Goal: Task Accomplishment & Management: Manage account settings

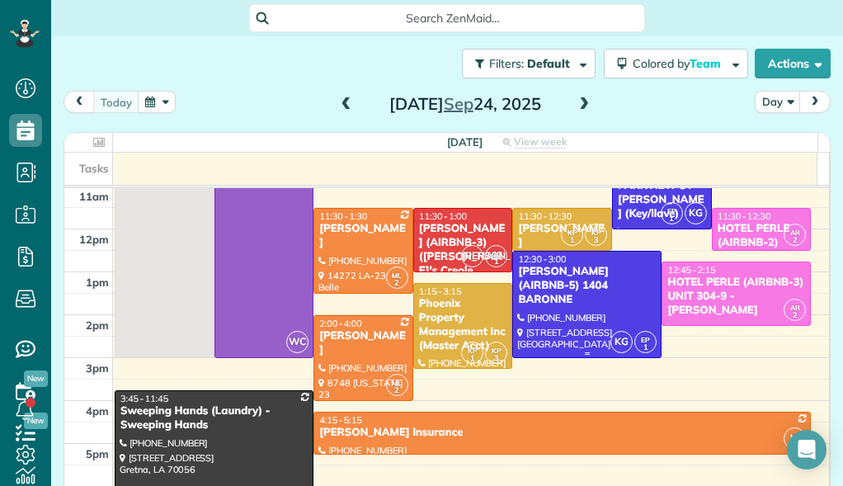
scroll to position [174, 0]
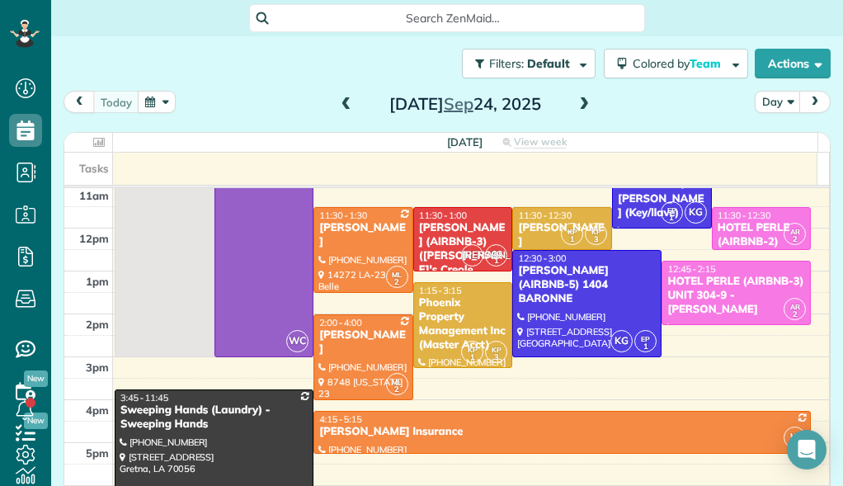
click at [581, 99] on span at bounding box center [584, 104] width 18 height 15
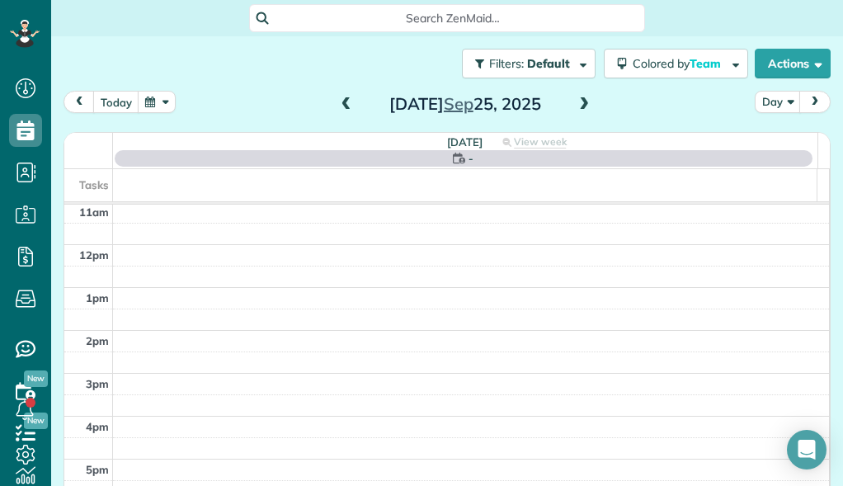
scroll to position [0, 0]
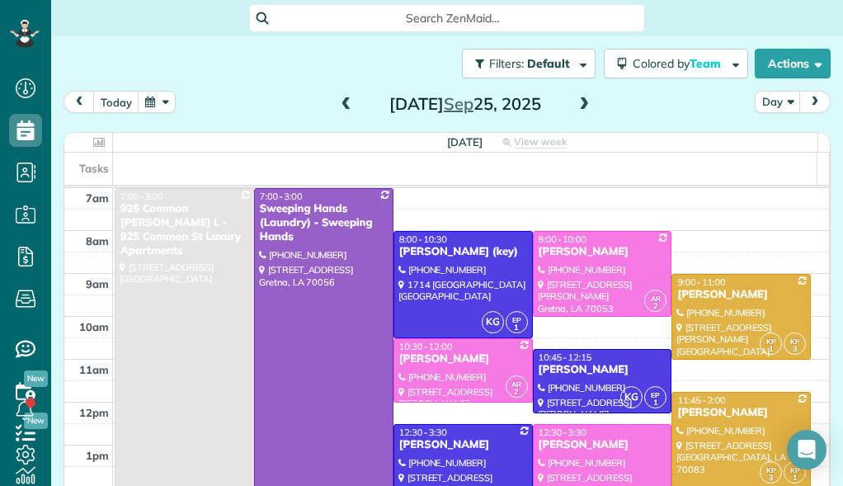
click at [337, 106] on span at bounding box center [346, 104] width 18 height 15
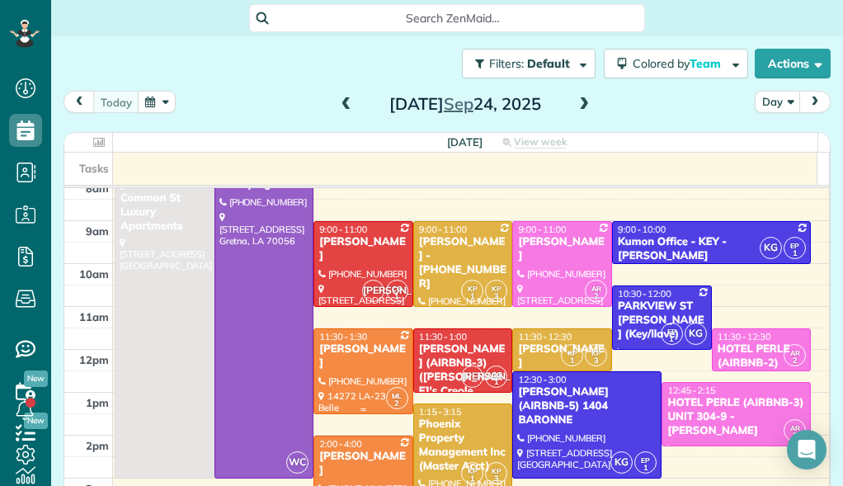
scroll to position [55, 0]
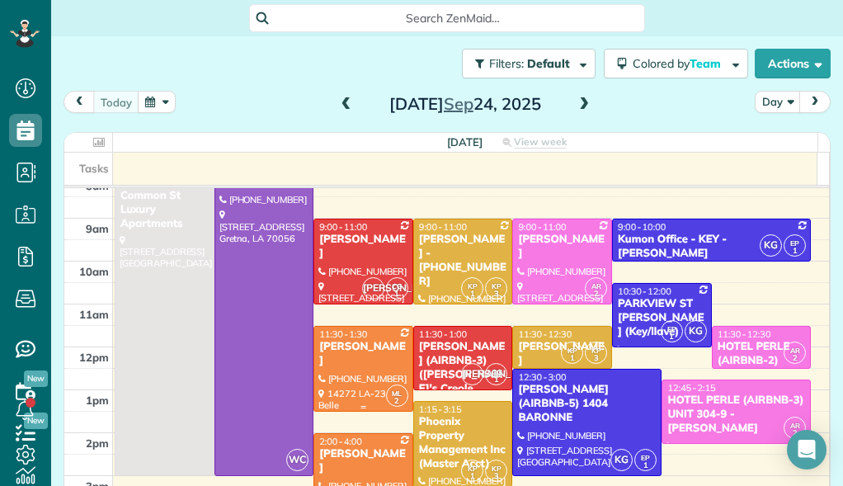
click at [370, 345] on div "[PERSON_NAME]" at bounding box center [363, 354] width 90 height 28
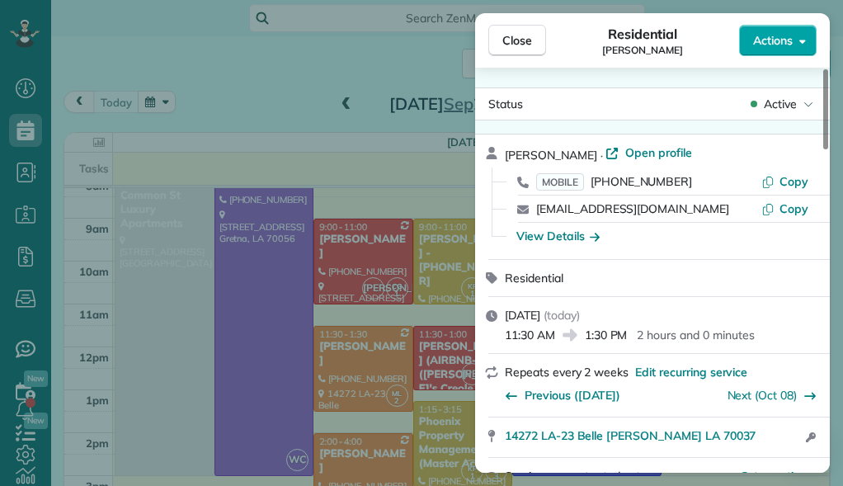
click at [798, 43] on button "Actions" at bounding box center [778, 40] width 78 height 31
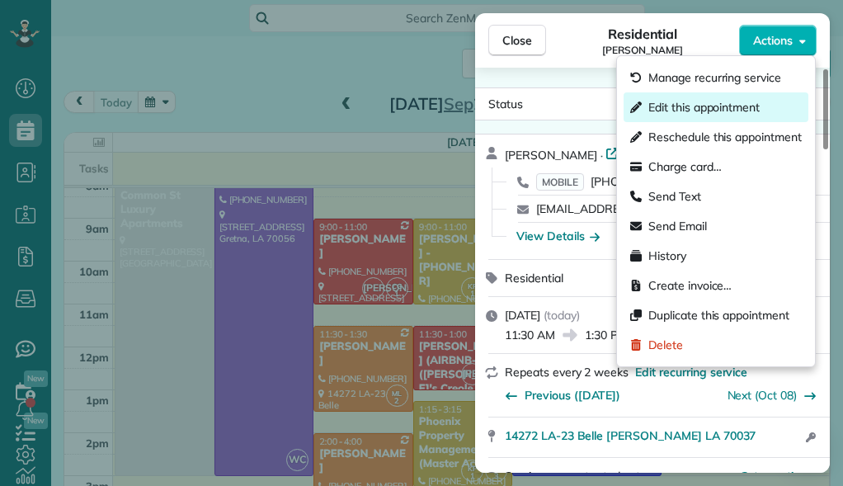
click at [762, 111] on div "Edit this appointment" at bounding box center [716, 107] width 185 height 30
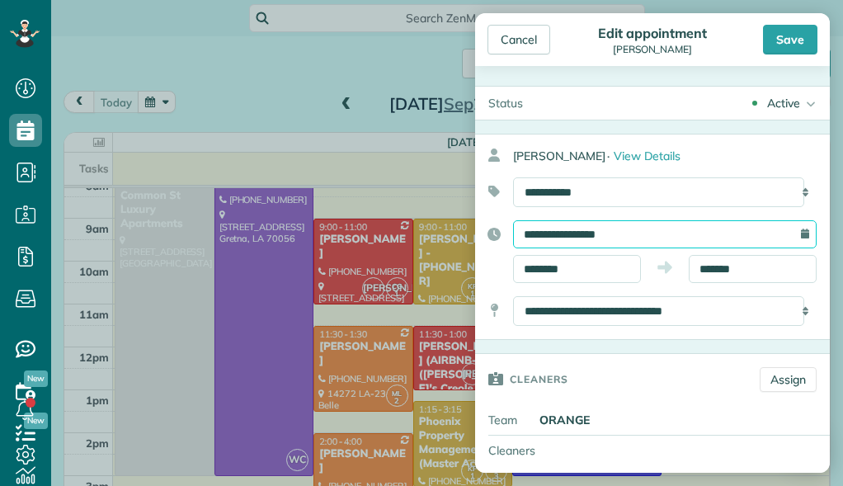
click at [651, 229] on input "**********" at bounding box center [665, 234] width 304 height 28
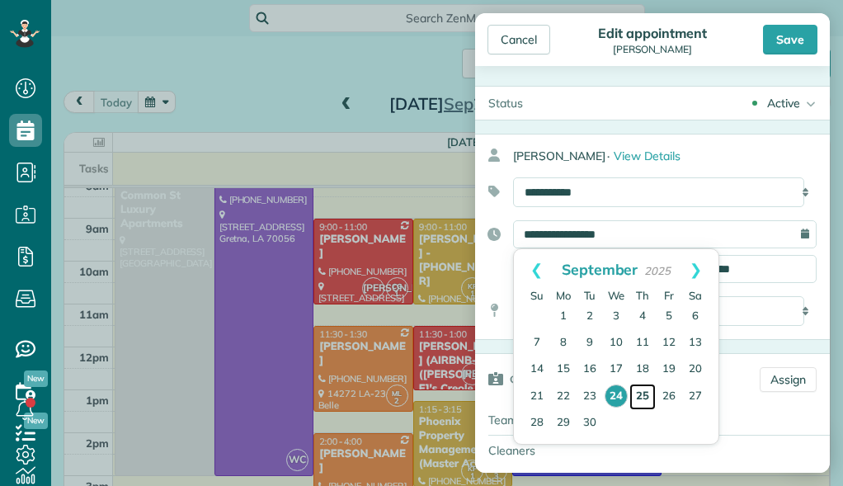
click at [644, 390] on link "25" at bounding box center [642, 397] width 26 height 26
type input "**********"
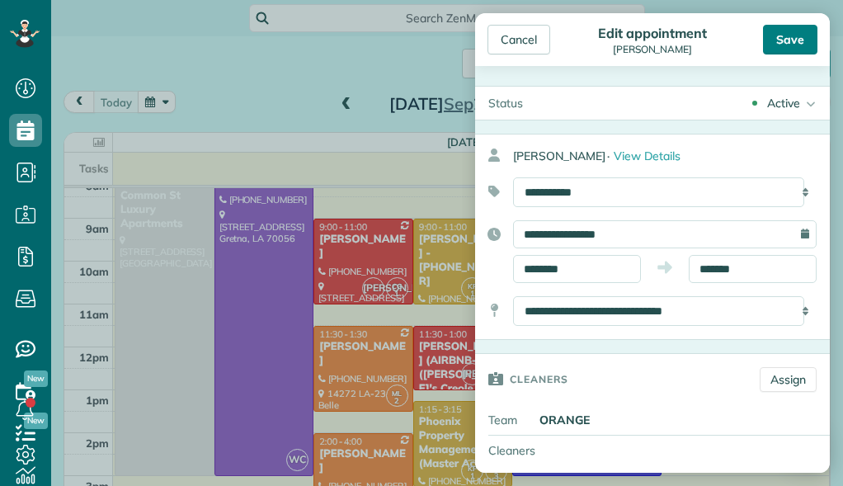
click at [802, 43] on div "Save" at bounding box center [790, 40] width 54 height 30
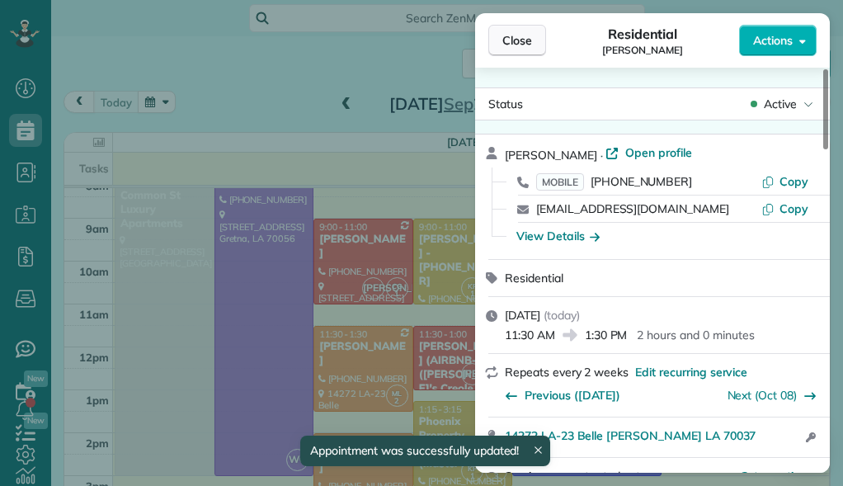
click at [529, 43] on span "Close" at bounding box center [517, 40] width 30 height 16
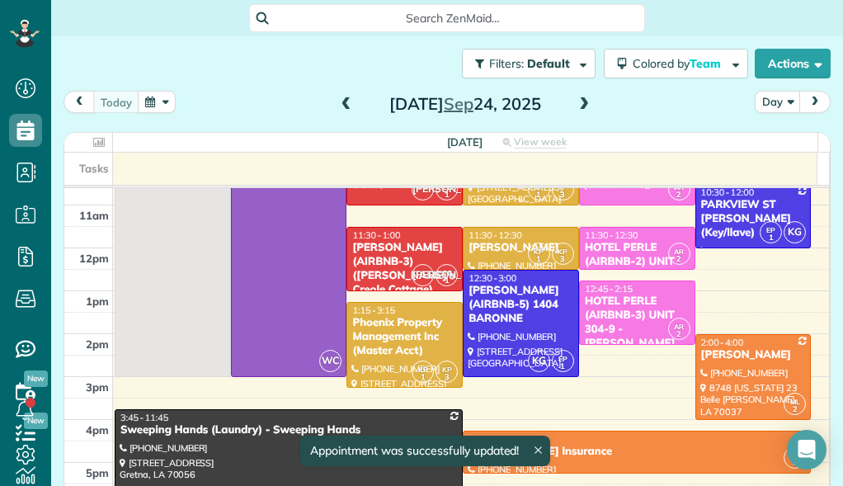
scroll to position [155, 0]
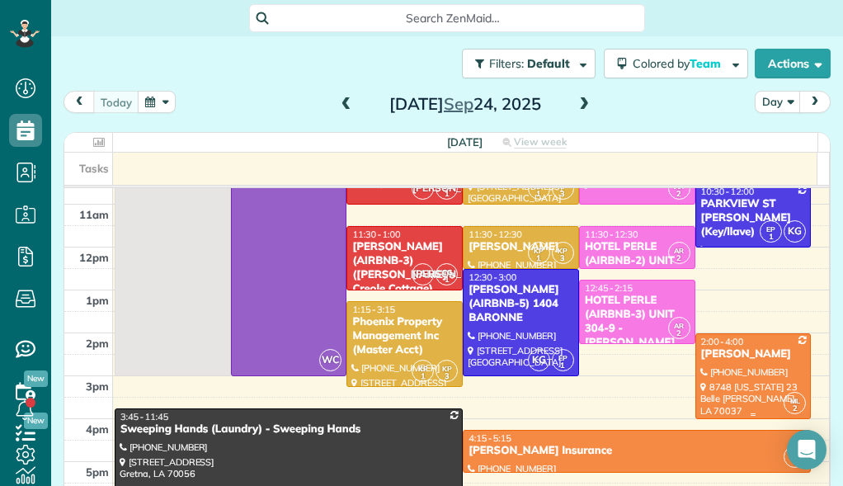
click at [696, 378] on div at bounding box center [753, 376] width 115 height 84
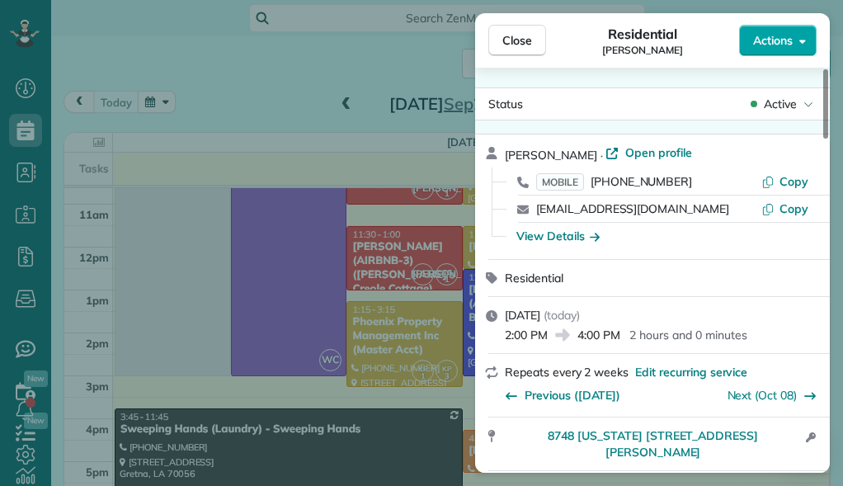
click at [800, 48] on button "Actions" at bounding box center [778, 40] width 78 height 31
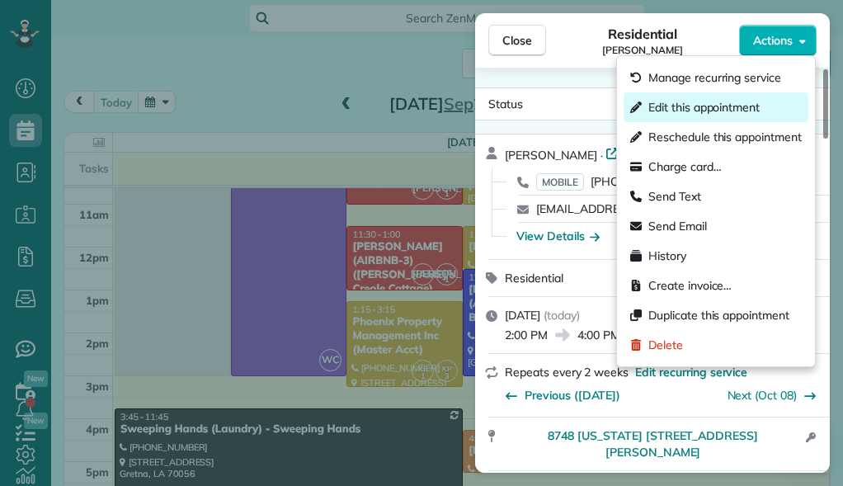
click at [764, 112] on div "Edit this appointment" at bounding box center [716, 107] width 185 height 30
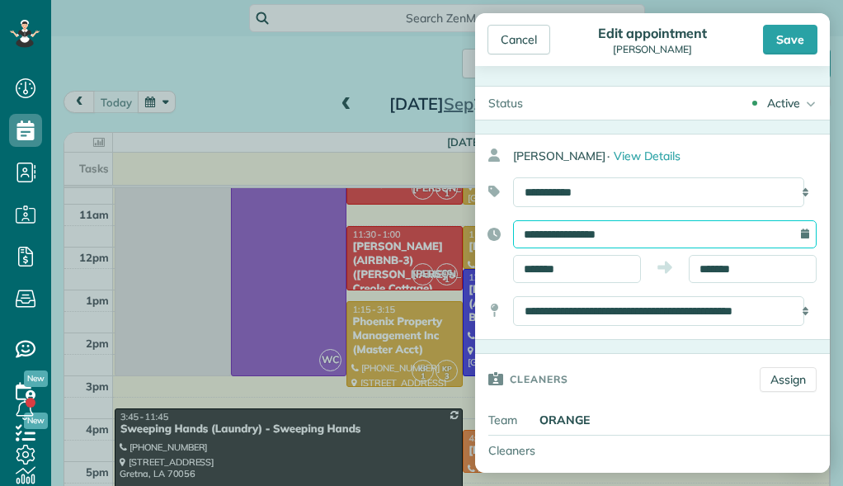
click at [648, 233] on input "**********" at bounding box center [665, 234] width 304 height 28
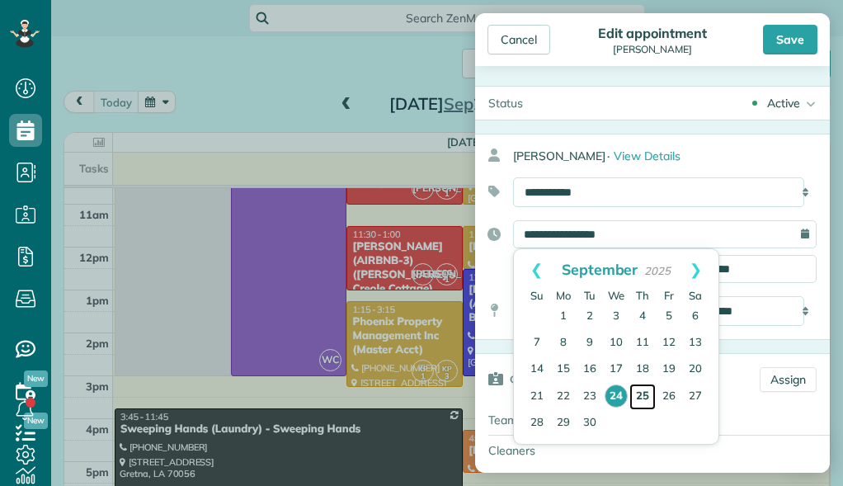
click at [640, 392] on link "25" at bounding box center [642, 397] width 26 height 26
type input "**********"
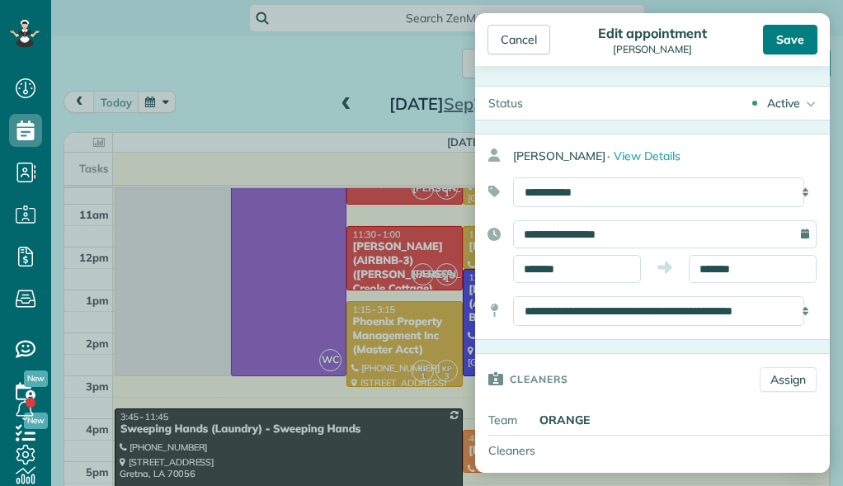
click at [784, 46] on div "Save" at bounding box center [790, 40] width 54 height 30
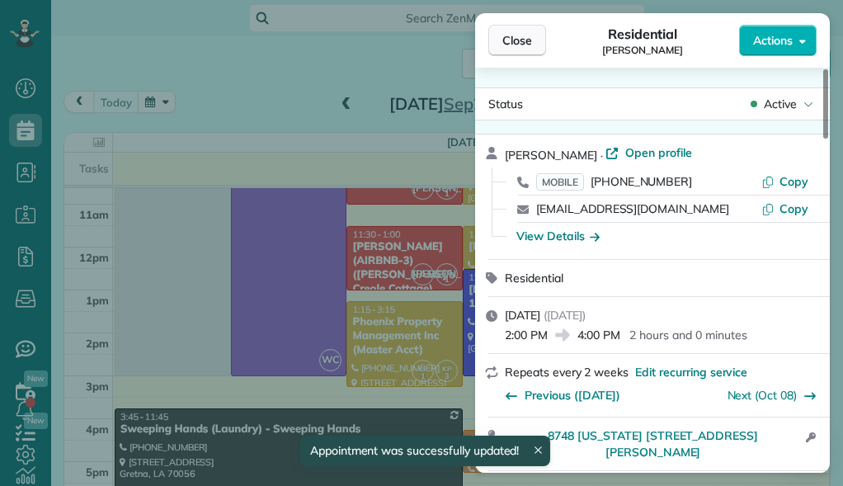
click at [504, 40] on span "Close" at bounding box center [517, 40] width 30 height 16
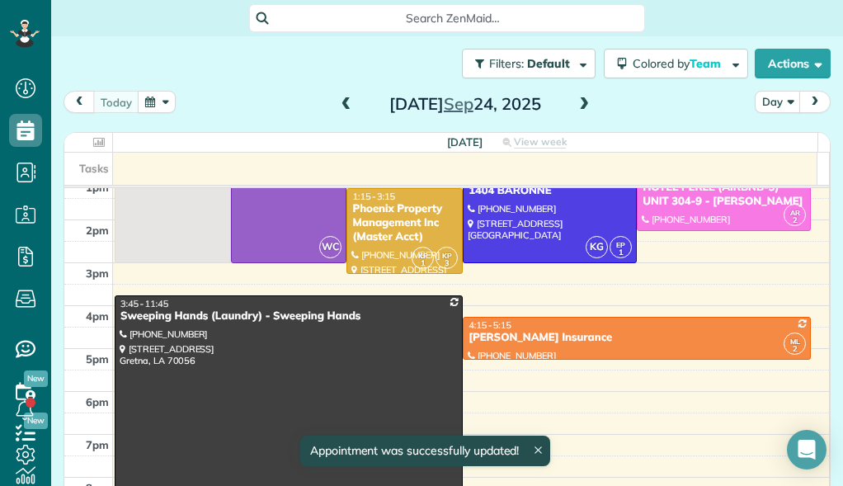
scroll to position [276, 0]
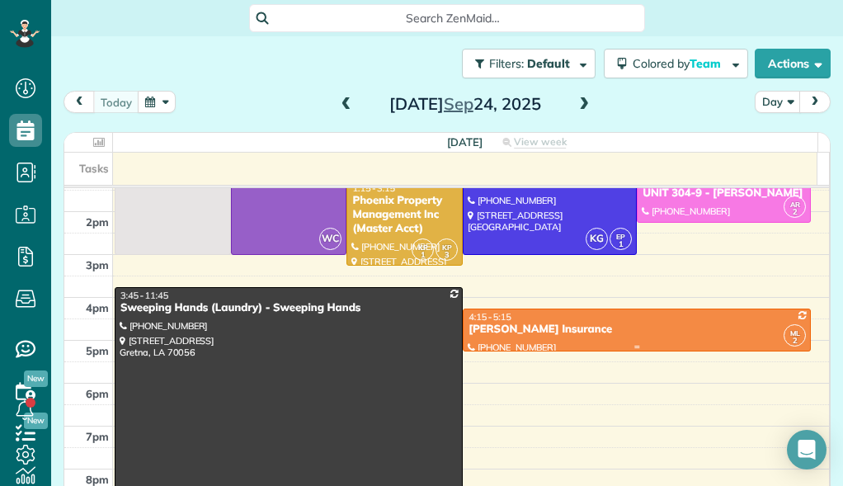
click at [690, 332] on div "[PERSON_NAME] Insurance" at bounding box center [637, 330] width 338 height 14
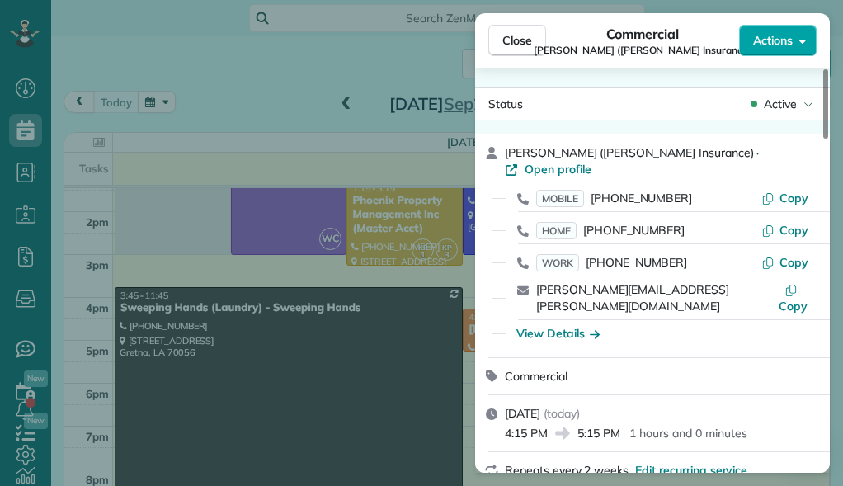
click at [806, 34] on button "Actions" at bounding box center [778, 40] width 78 height 31
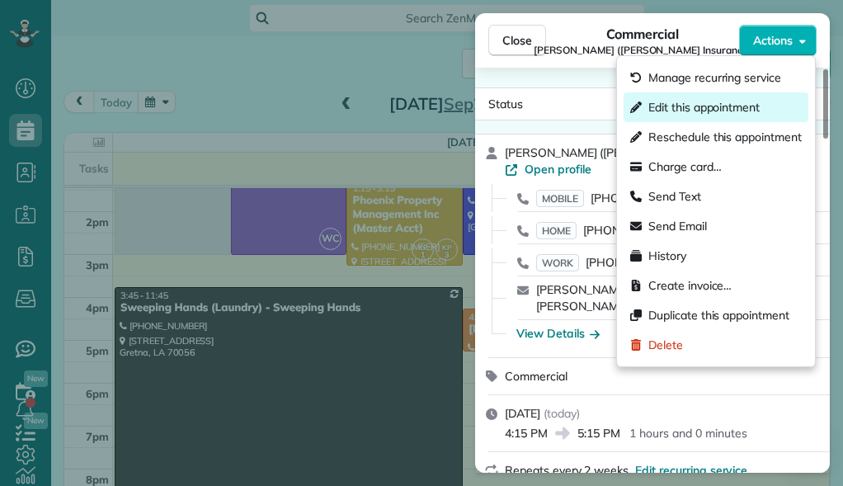
click at [746, 115] on div "Edit this appointment" at bounding box center [716, 107] width 185 height 30
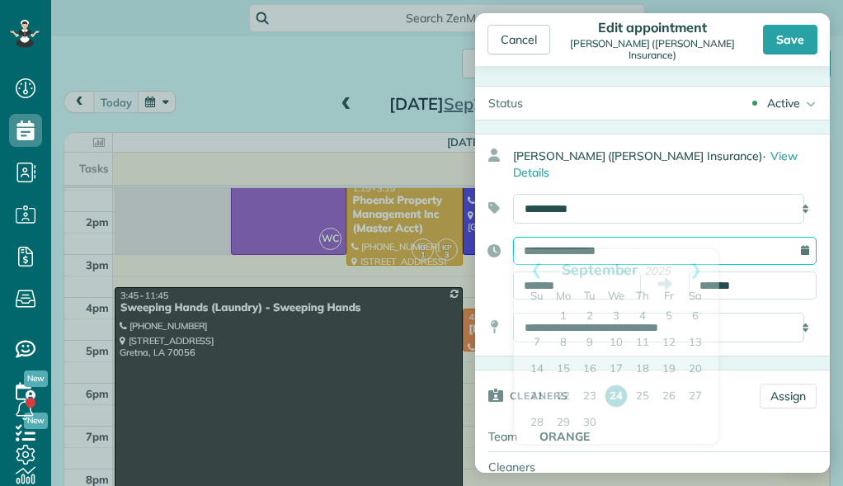
click at [648, 237] on input "**********" at bounding box center [665, 251] width 304 height 28
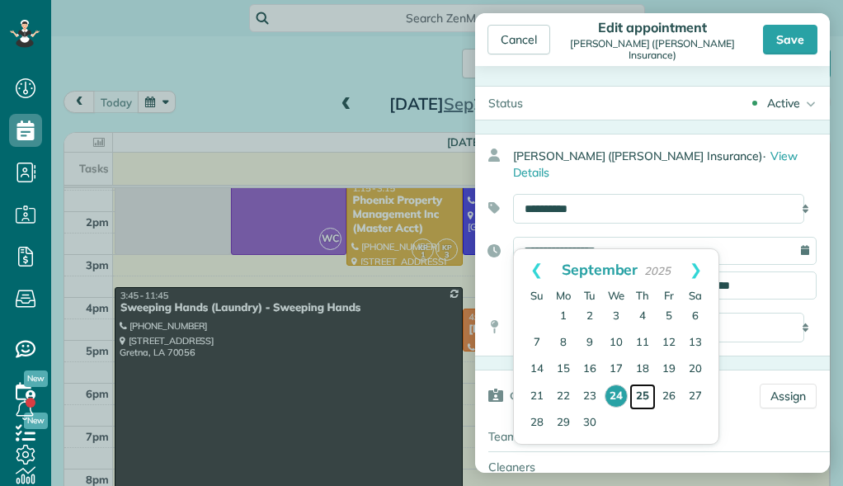
click at [641, 398] on link "25" at bounding box center [642, 397] width 26 height 26
type input "**********"
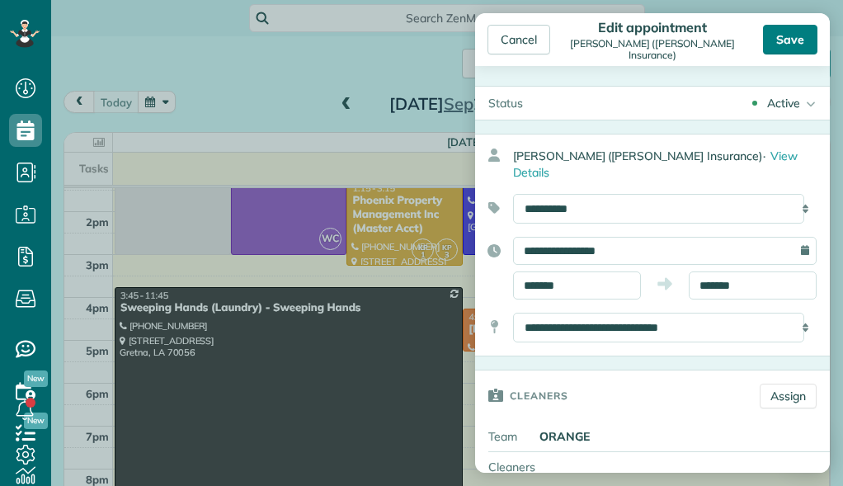
click at [781, 40] on div "Save" at bounding box center [790, 40] width 54 height 30
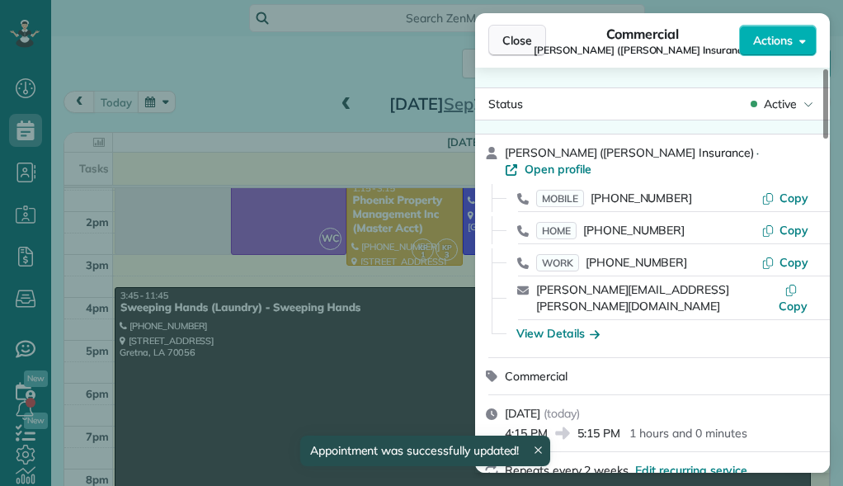
click at [500, 40] on button "Close" at bounding box center [517, 40] width 58 height 31
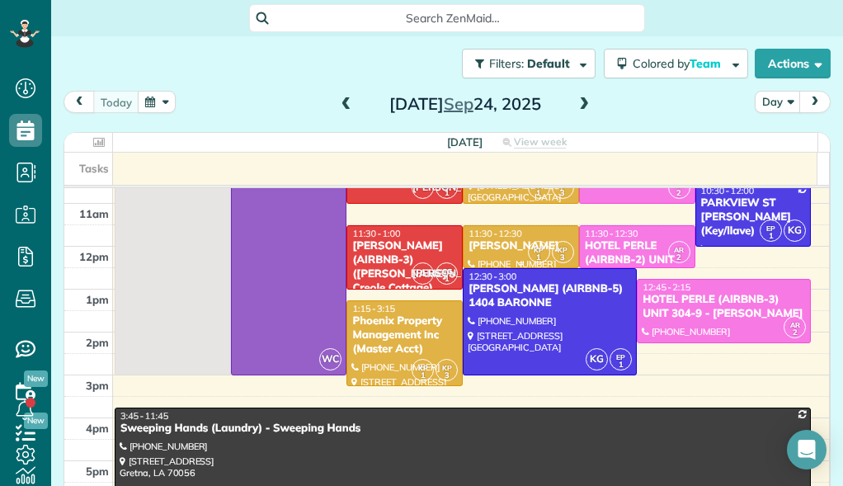
scroll to position [44, 0]
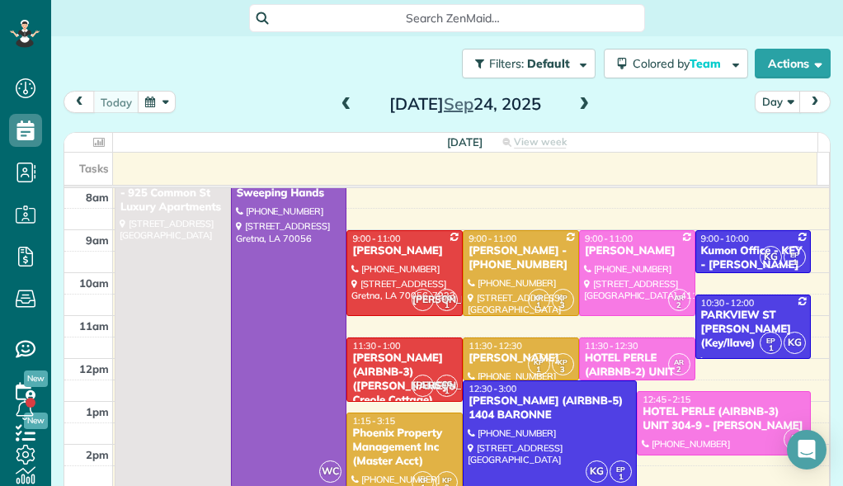
click at [341, 106] on span at bounding box center [346, 104] width 18 height 15
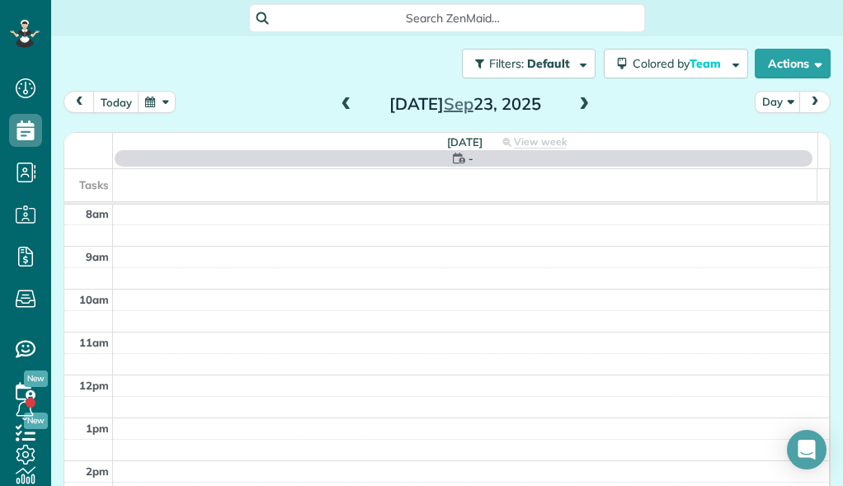
scroll to position [0, 0]
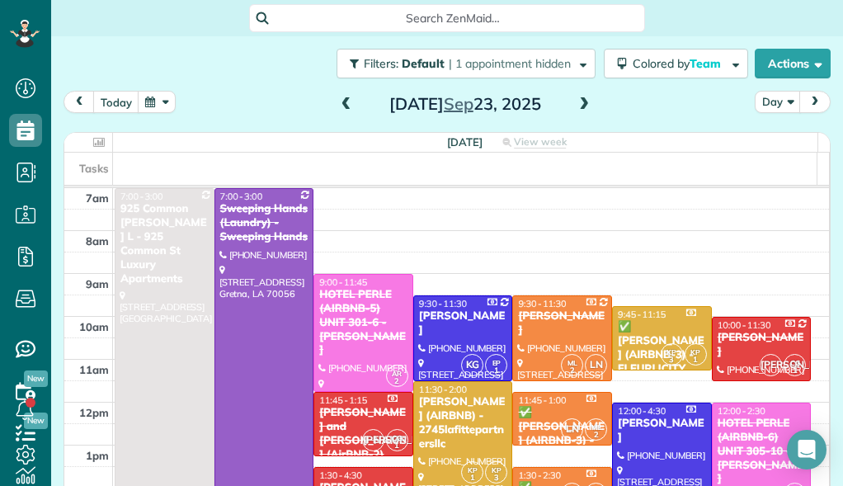
click at [346, 106] on span at bounding box center [346, 104] width 18 height 15
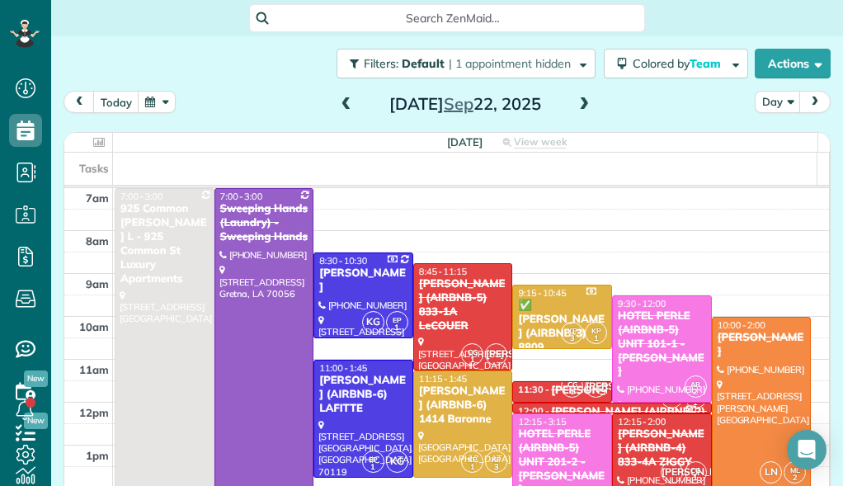
click at [345, 101] on span at bounding box center [346, 104] width 18 height 15
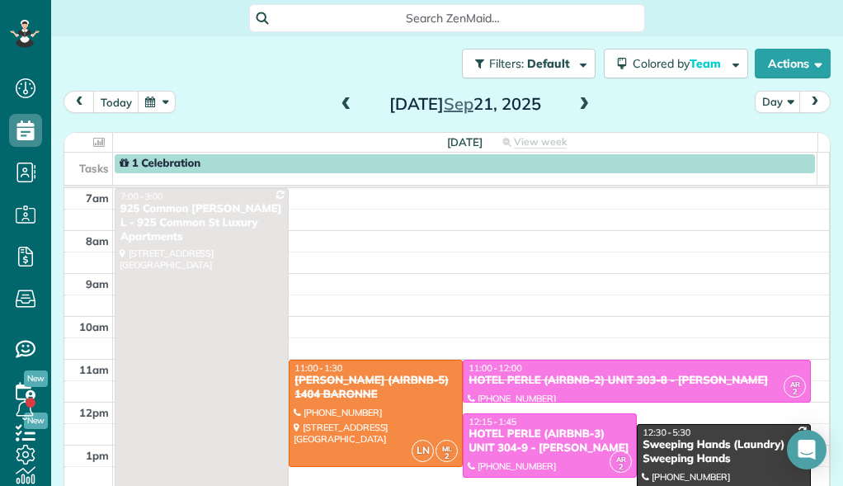
click at [345, 101] on span at bounding box center [346, 104] width 18 height 15
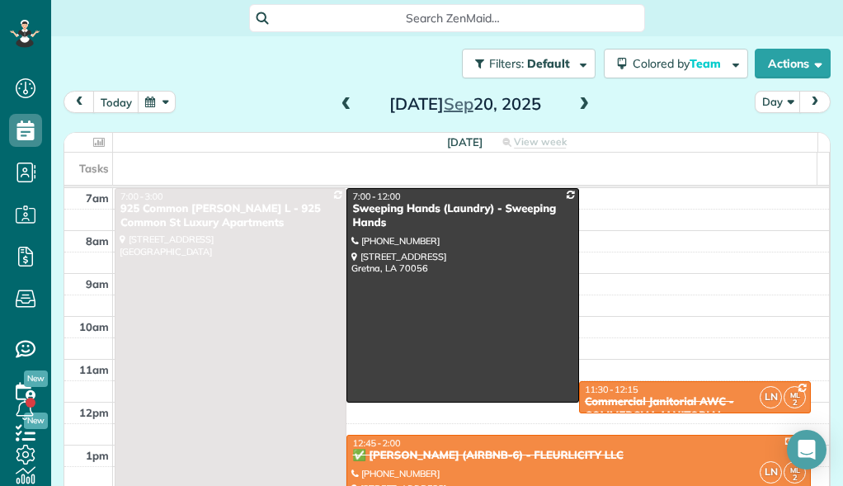
click at [345, 101] on span at bounding box center [346, 104] width 18 height 15
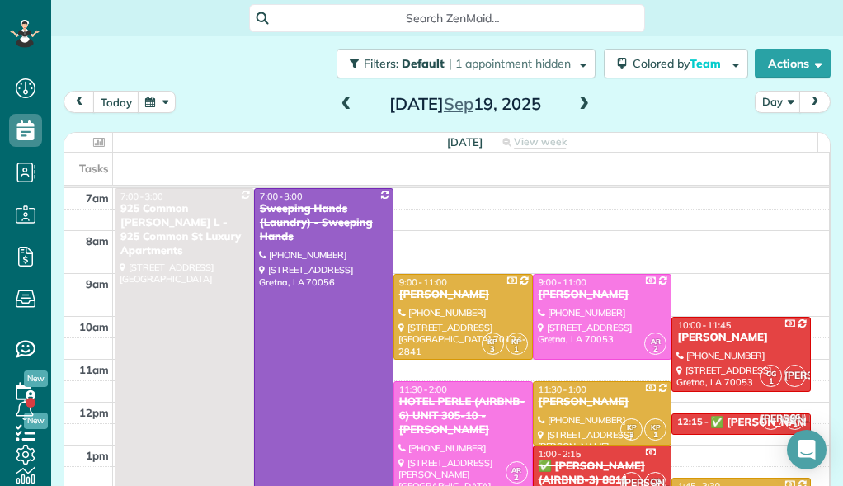
click at [575, 107] on span at bounding box center [584, 104] width 18 height 15
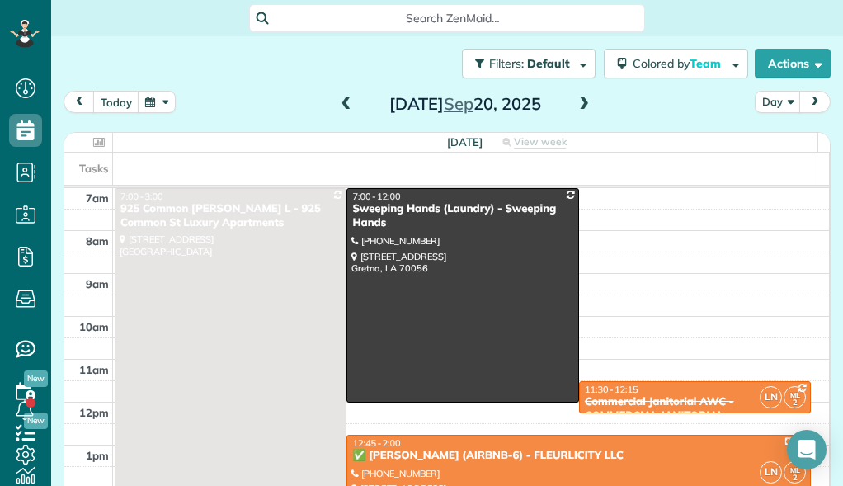
click at [576, 108] on span at bounding box center [584, 104] width 18 height 15
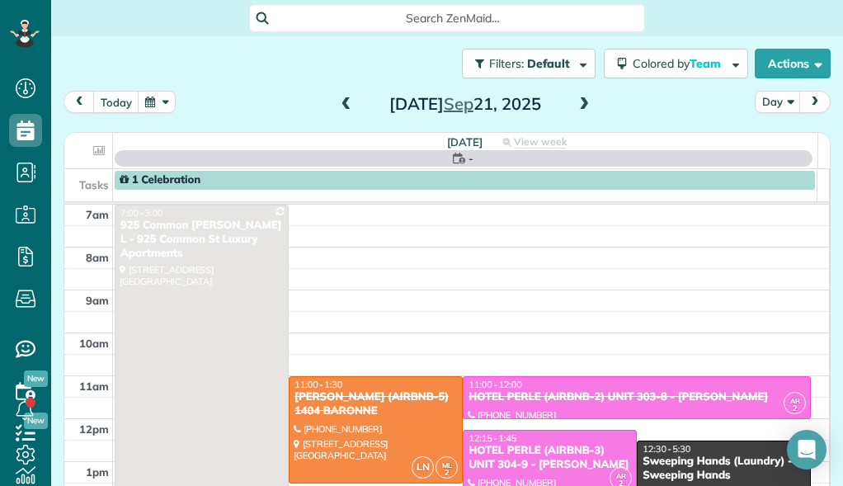
click at [575, 106] on span at bounding box center [584, 104] width 18 height 15
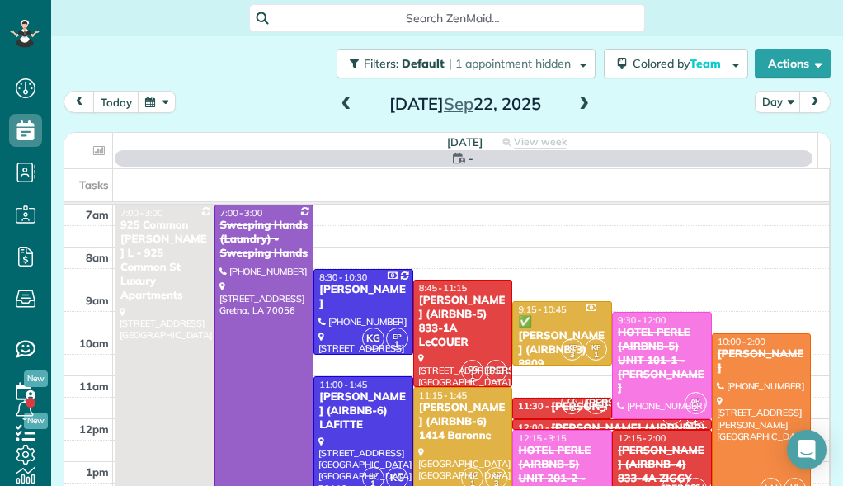
click at [575, 107] on span at bounding box center [584, 104] width 18 height 15
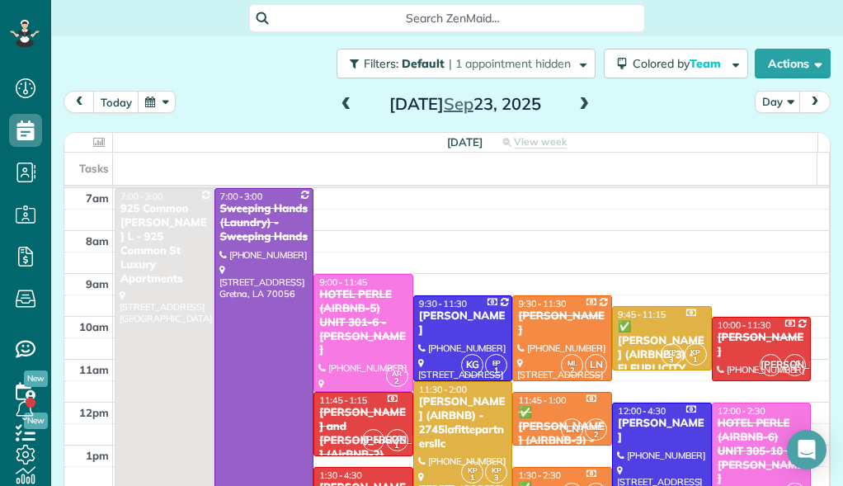
click at [576, 109] on span at bounding box center [584, 104] width 18 height 15
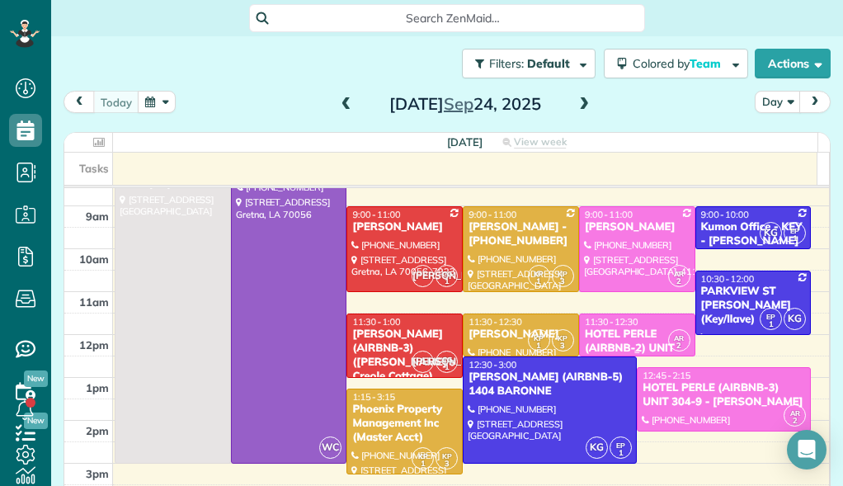
scroll to position [70, 0]
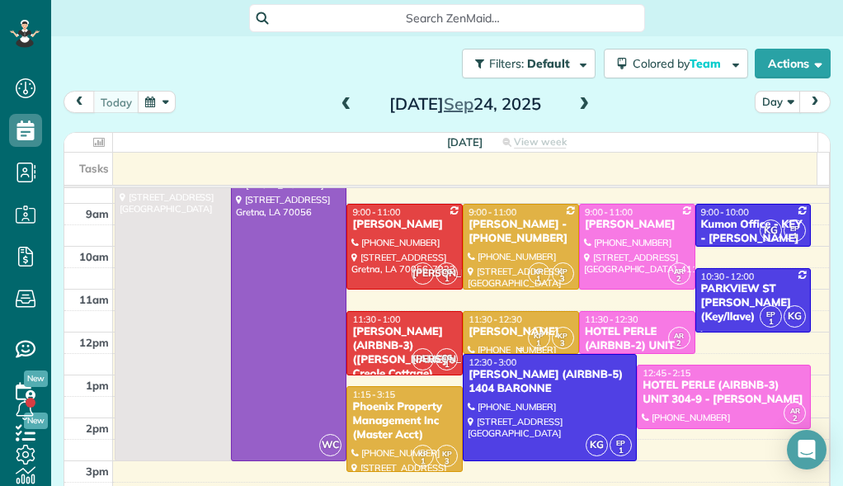
click at [492, 336] on div "[PERSON_NAME]" at bounding box center [521, 332] width 106 height 14
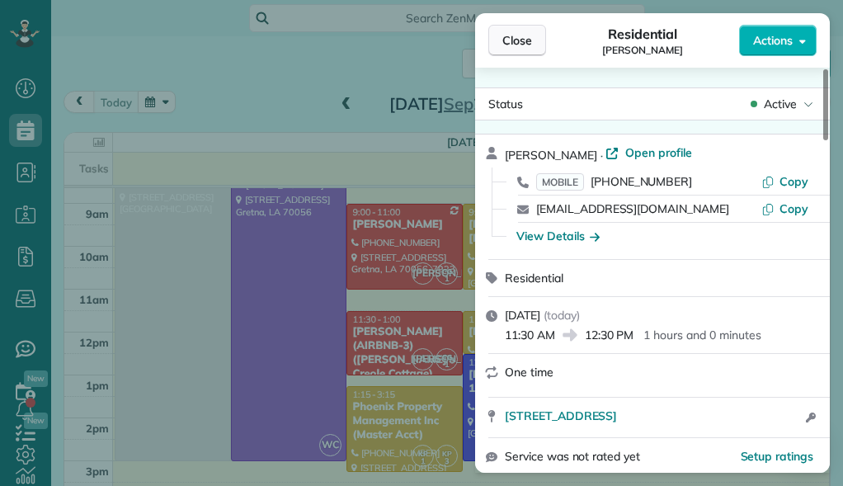
click at [519, 41] on span "Close" at bounding box center [517, 40] width 30 height 16
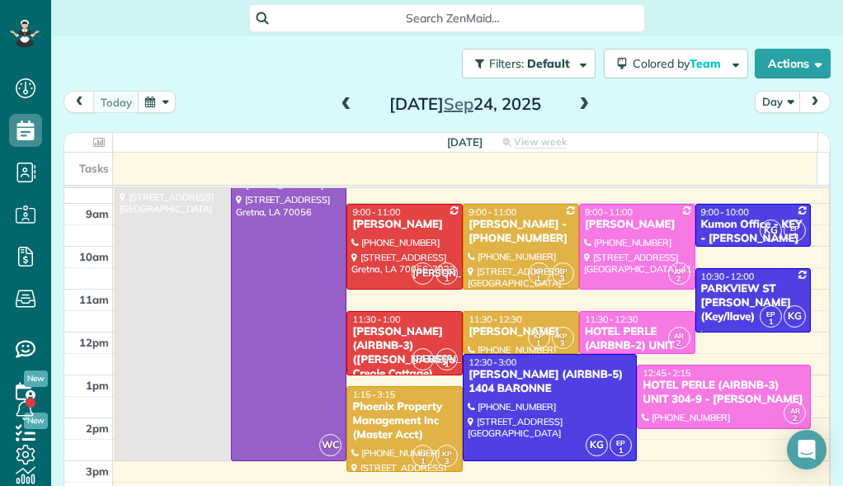
click at [576, 106] on span at bounding box center [584, 104] width 18 height 15
